Goal: Task Accomplishment & Management: Complete application form

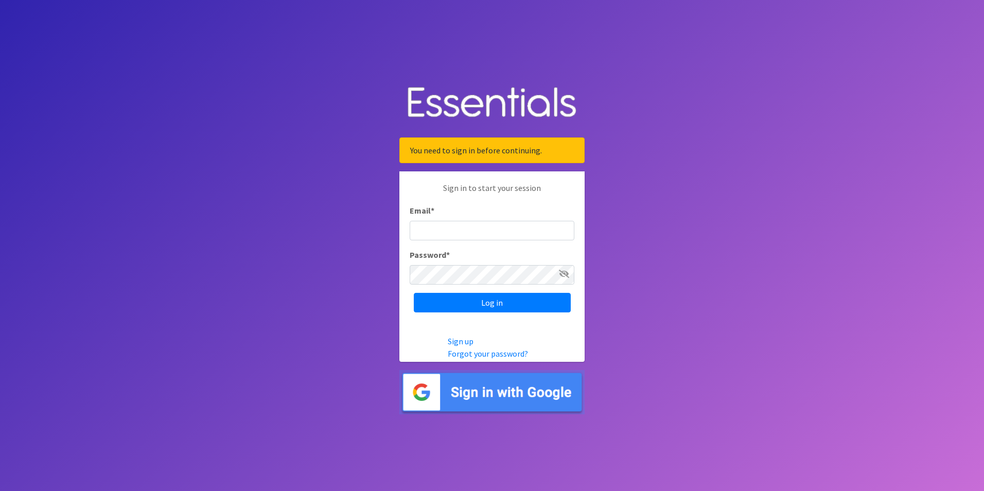
click at [452, 224] on input "Email *" at bounding box center [492, 231] width 165 height 20
type input "[PERSON_NAME]. [PERSON_NAME][EMAIL_ADDRESS][DOMAIN_NAME]"
click at [414, 293] on input "Log in" at bounding box center [492, 303] width 157 height 20
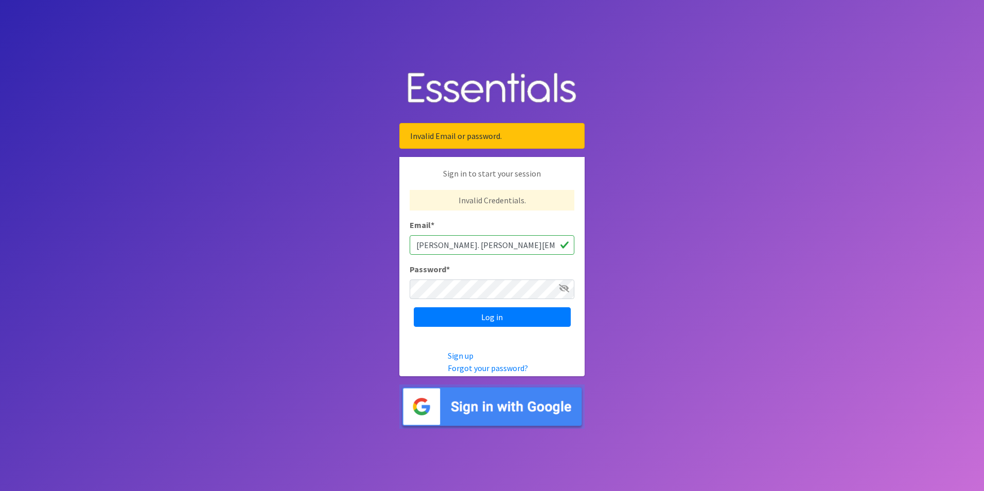
click at [454, 249] on input "[PERSON_NAME]. [PERSON_NAME][EMAIL_ADDRESS][DOMAIN_NAME]" at bounding box center [492, 245] width 165 height 20
type input "Esmeralda.Rayo@flhealth.gov"
click at [414, 307] on input "Log in" at bounding box center [492, 317] width 157 height 20
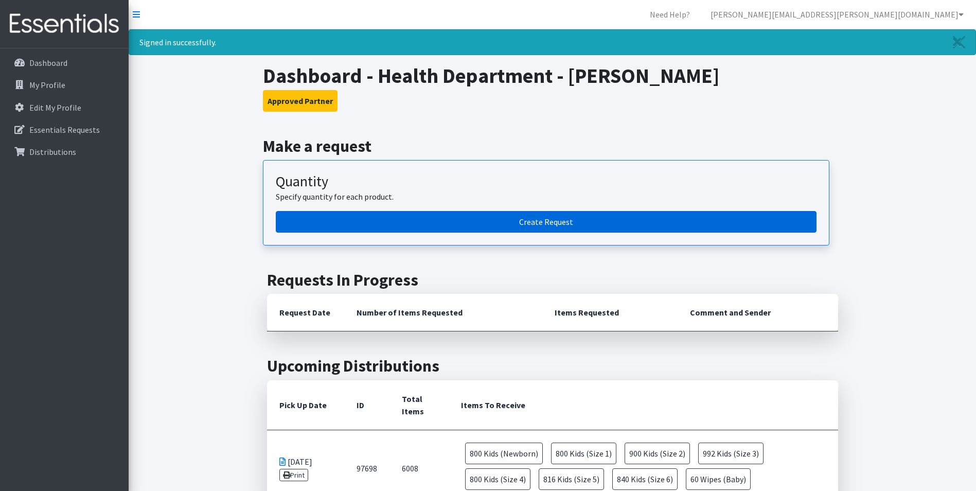
click at [548, 225] on link "Create Request" at bounding box center [546, 222] width 541 height 22
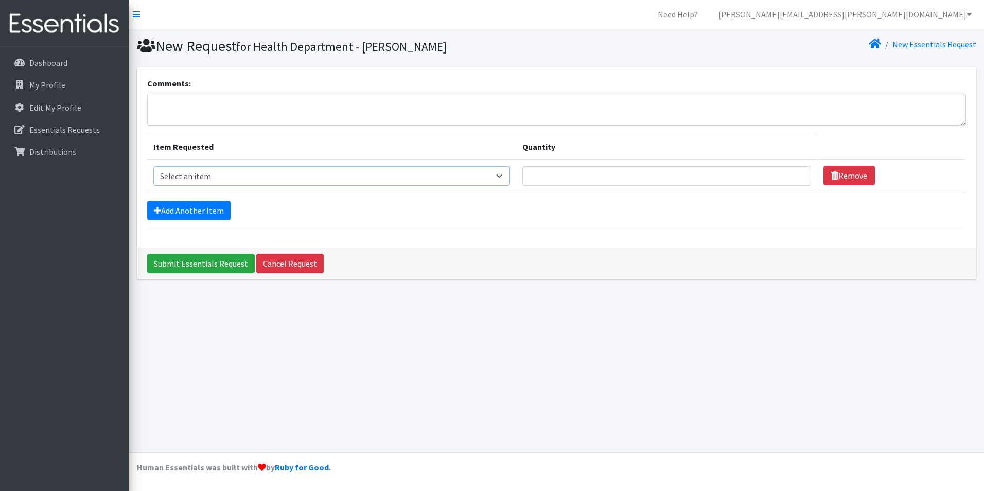
click at [214, 176] on select "Select an item Baby Food Children's Disposable Underwear L/XL Kids (Newborn) Ki…" at bounding box center [331, 176] width 357 height 20
select select "15235"
click at [153, 166] on select "Select an item Baby Food Children's Disposable Underwear L/XL Kids (Newborn) Ki…" at bounding box center [331, 176] width 357 height 20
click at [568, 177] on input "Quantity" at bounding box center [666, 176] width 289 height 20
type input "300"
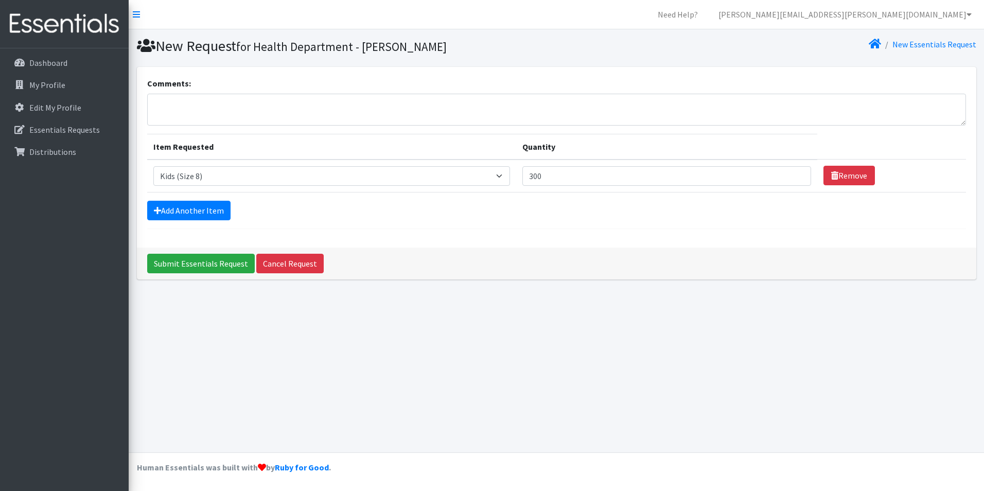
click at [538, 270] on div "Submit Essentials Request Cancel Request" at bounding box center [556, 263] width 839 height 32
click at [439, 183] on select "Select an item Baby Food Children's Disposable Underwear L/XL Kids (Newborn) Ki…" at bounding box center [331, 176] width 357 height 20
click at [733, 345] on div "New Request for Health Department - Labelle New Essentials Request Comments: It…" at bounding box center [556, 240] width 855 height 423
click at [195, 263] on input "Submit Essentials Request" at bounding box center [201, 264] width 108 height 20
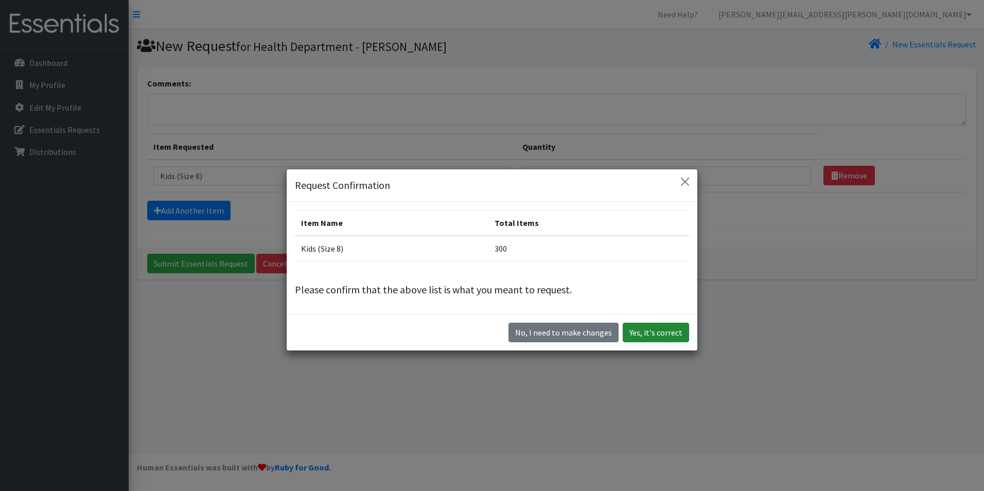
click at [643, 335] on button "Yes, it's correct" at bounding box center [656, 333] width 66 height 20
